Goal: Find specific page/section: Find specific page/section

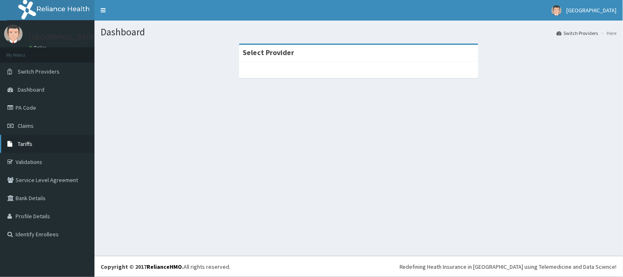
click at [25, 141] on span "Tariffs" at bounding box center [25, 143] width 15 height 7
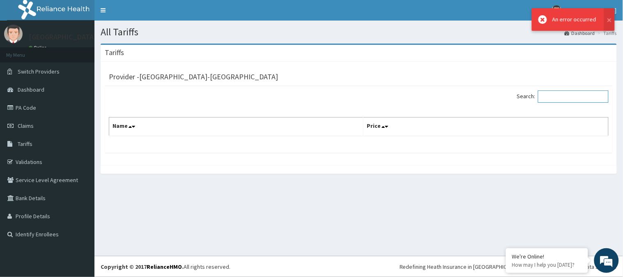
click at [571, 101] on input "Search:" at bounding box center [573, 96] width 71 height 12
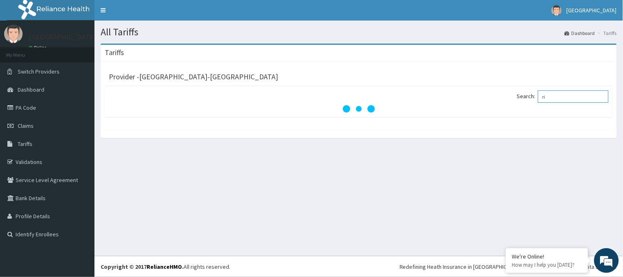
type input "r"
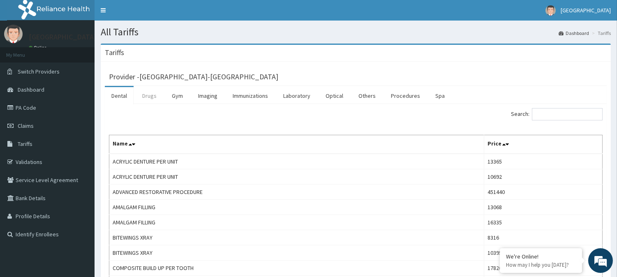
click at [147, 95] on link "Drugs" at bounding box center [150, 95] width 28 height 17
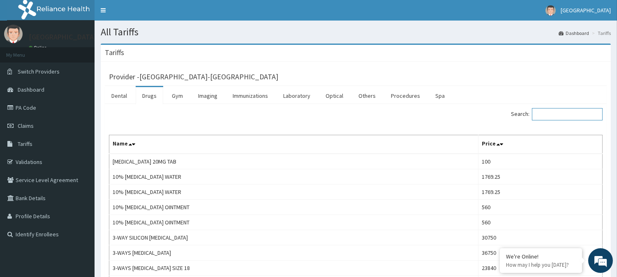
click at [567, 114] on input "Search:" at bounding box center [567, 114] width 71 height 12
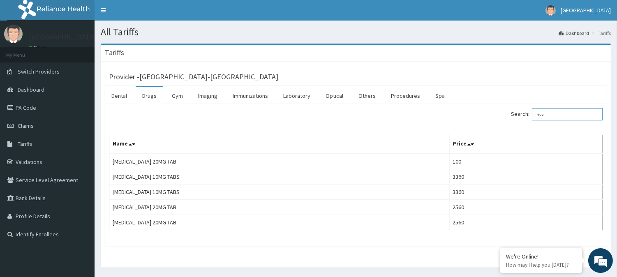
type input "riva"
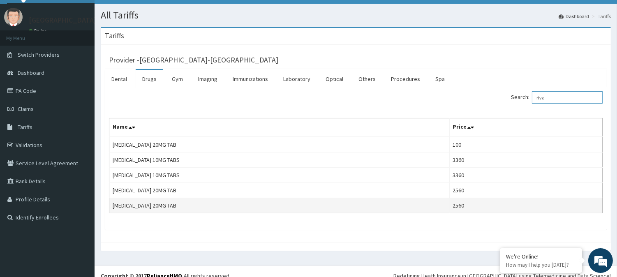
scroll to position [26, 0]
